Goal: Check status: Check status

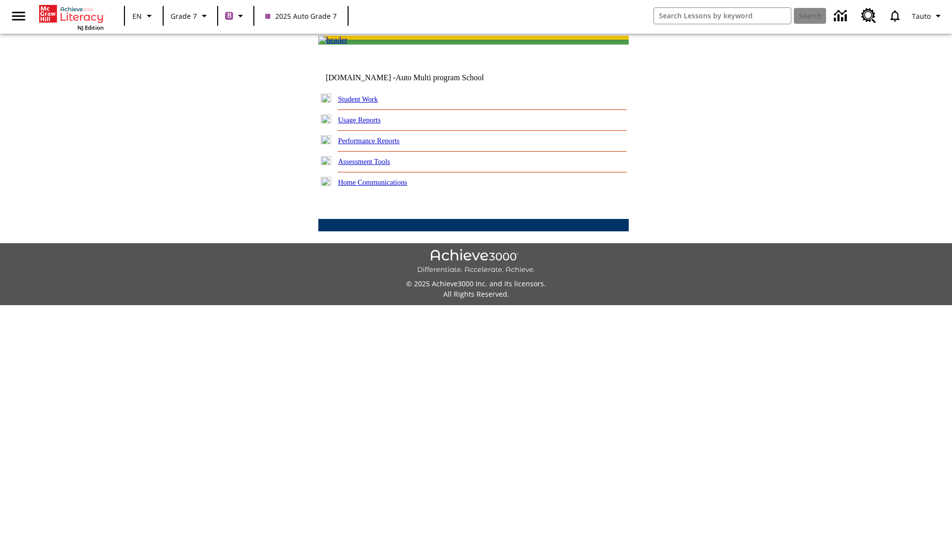
click at [379, 145] on link "Performance Reports" at bounding box center [368, 141] width 61 height 8
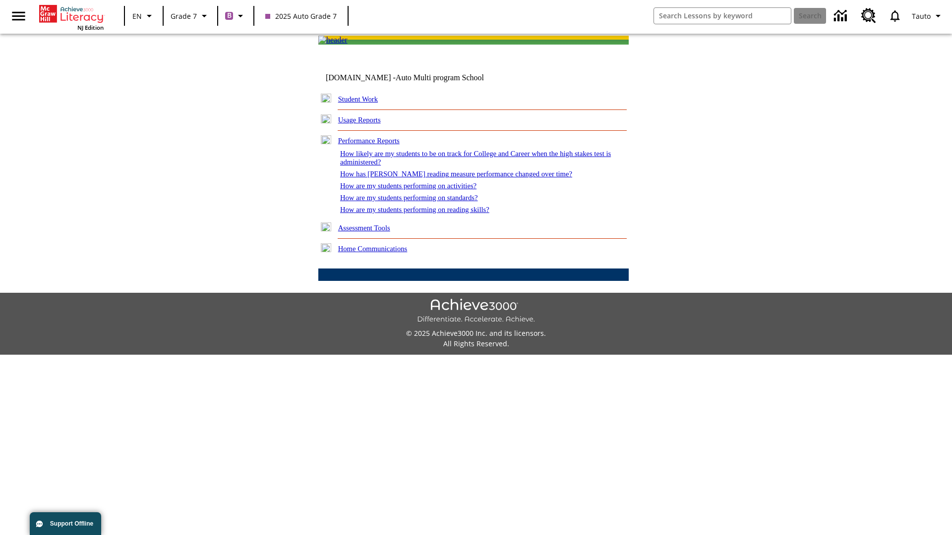
click at [418, 190] on link "How are my students performing on activities?" at bounding box center [408, 186] width 136 height 8
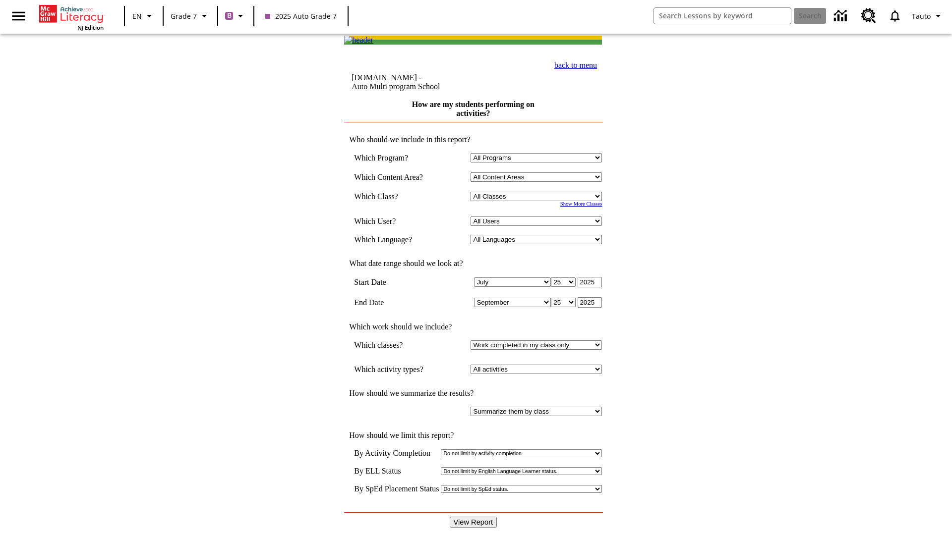
click at [474, 517] on input "View Report" at bounding box center [474, 522] width 48 height 11
select select "21437138"
select select "4"
click at [474, 517] on input "View Report" at bounding box center [474, 522] width 48 height 11
